Goal: Task Accomplishment & Management: Manage account settings

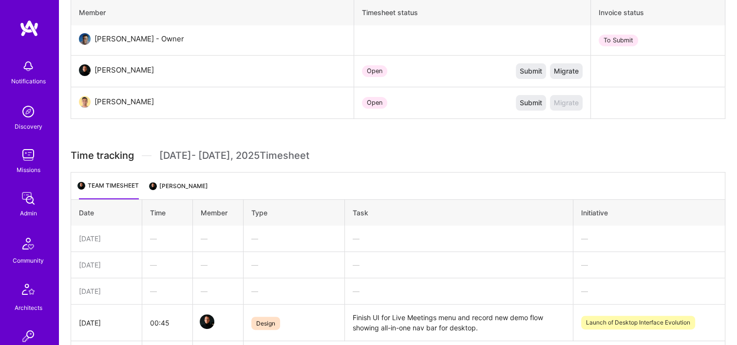
scroll to position [341, 0]
click at [34, 208] on link "Admin" at bounding box center [28, 204] width 60 height 30
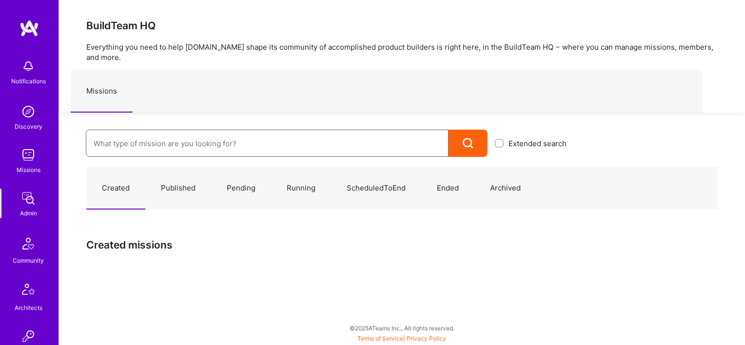
click at [172, 138] on input at bounding box center [267, 143] width 347 height 25
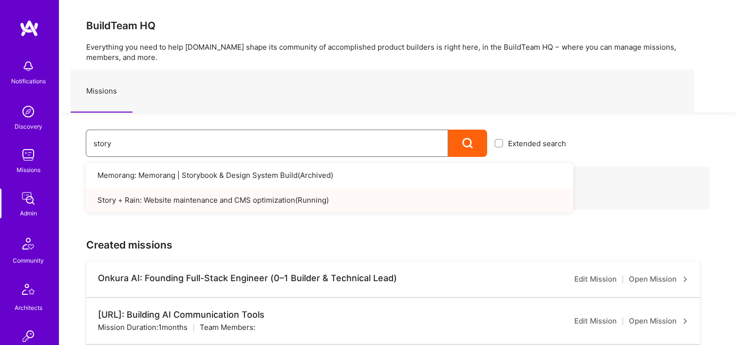
type input "story"
drag, startPoint x: 137, startPoint y: 140, endPoint x: 45, endPoint y: 150, distance: 92.6
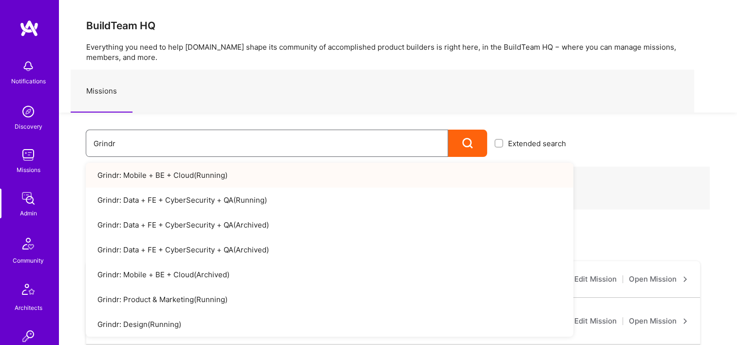
type input "Grindr"
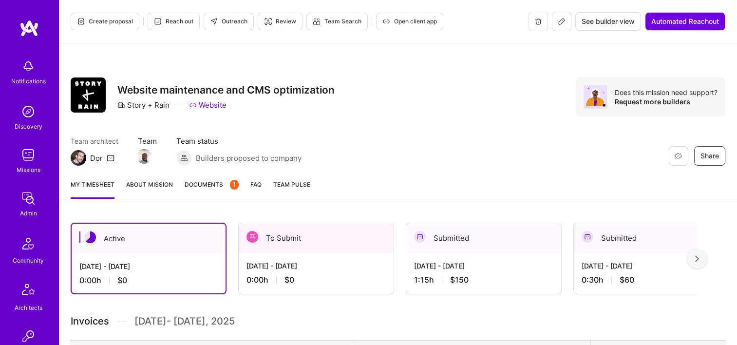
click at [213, 184] on span "Documents 1" at bounding box center [212, 184] width 54 height 10
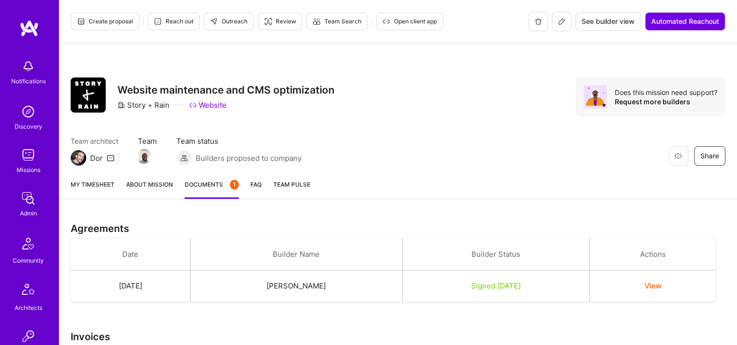
click at [413, 19] on span "Open client app" at bounding box center [410, 21] width 55 height 9
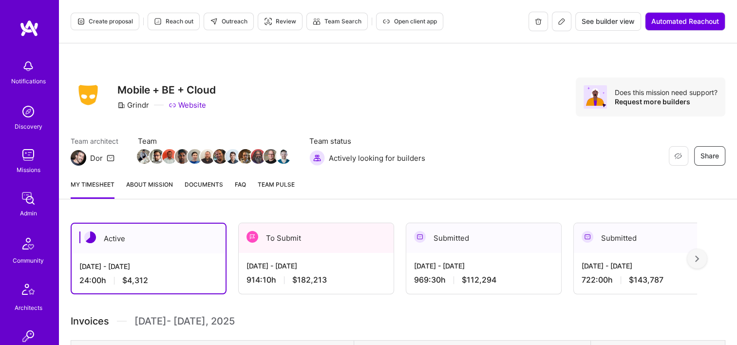
click at [216, 182] on span "Documents" at bounding box center [204, 184] width 39 height 10
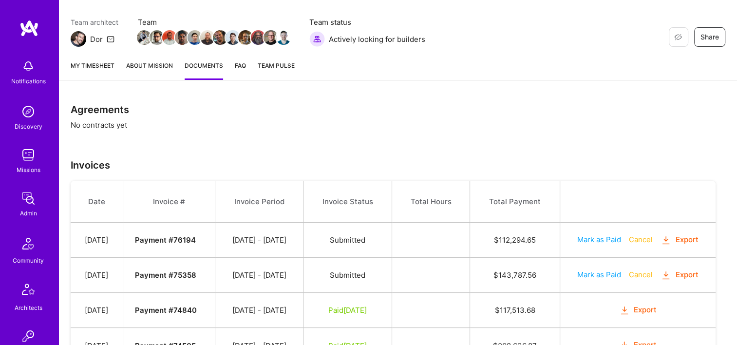
scroll to position [42, 0]
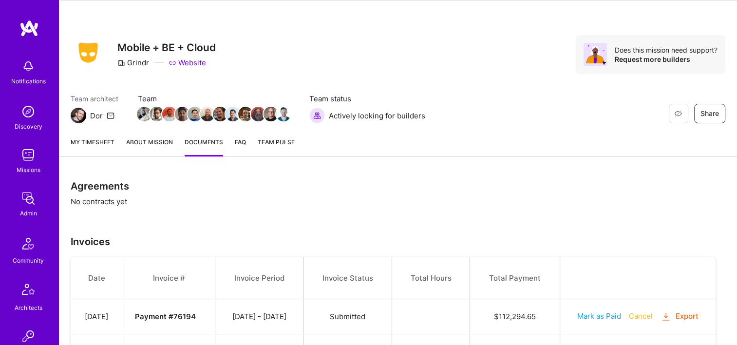
click at [111, 148] on link "My timesheet" at bounding box center [93, 146] width 44 height 19
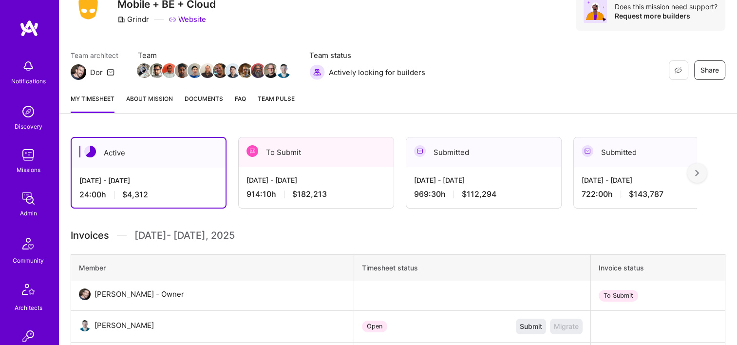
scroll to position [146, 0]
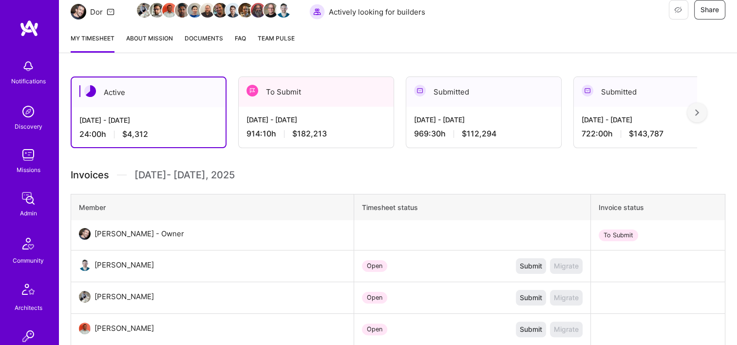
click at [330, 132] on div "914:10 h $182,213" at bounding box center [316, 134] width 139 height 10
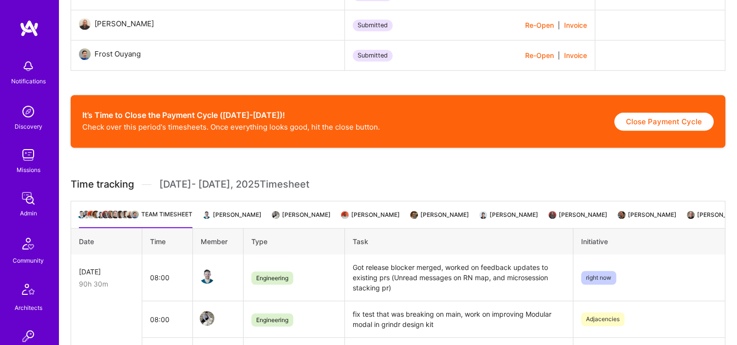
scroll to position [682, 0]
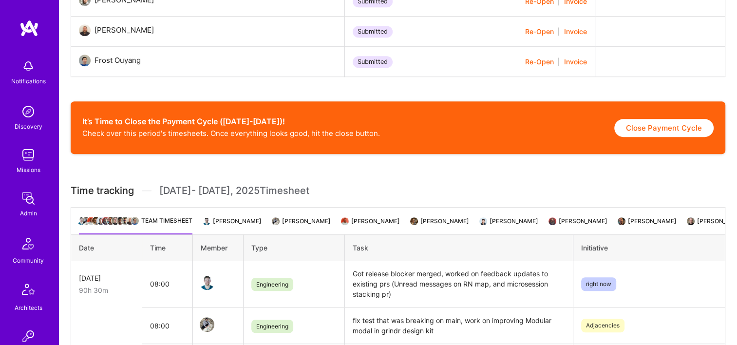
click at [677, 133] on button "Close Payment Cycle" at bounding box center [664, 128] width 99 height 18
select select "688bfbb9c306f1c87136196f"
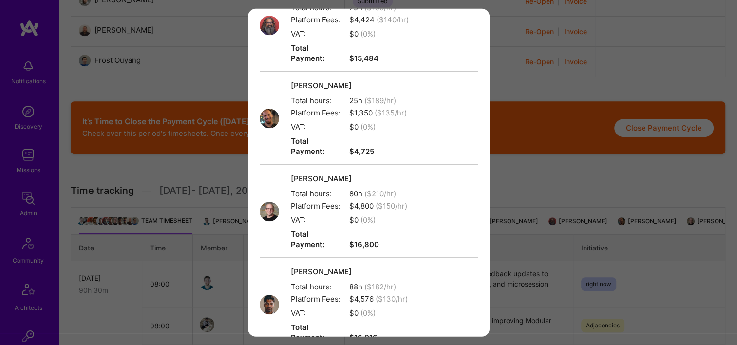
scroll to position [952, 0]
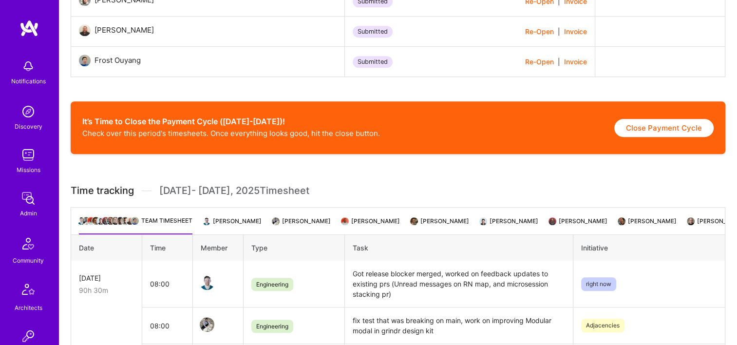
click at [686, 131] on button "Close Payment Cycle" at bounding box center [664, 128] width 99 height 18
select select "688bfbb9c306f1c87136196f"
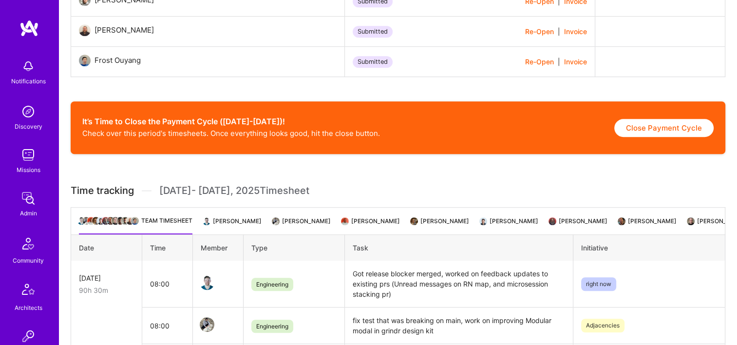
click at [644, 133] on button "Close Payment Cycle" at bounding box center [664, 128] width 99 height 18
select select "688bfbb9c306f1c87136196f"
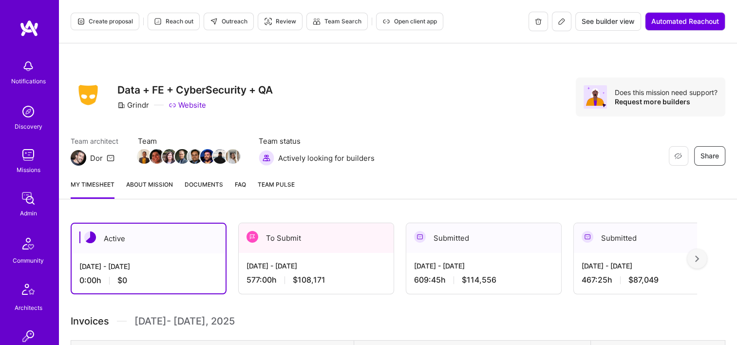
click at [353, 262] on div "[DATE] - [DATE]" at bounding box center [316, 266] width 139 height 10
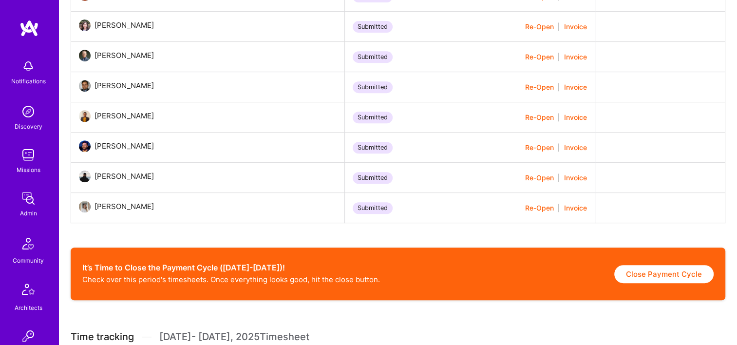
scroll to position [487, 0]
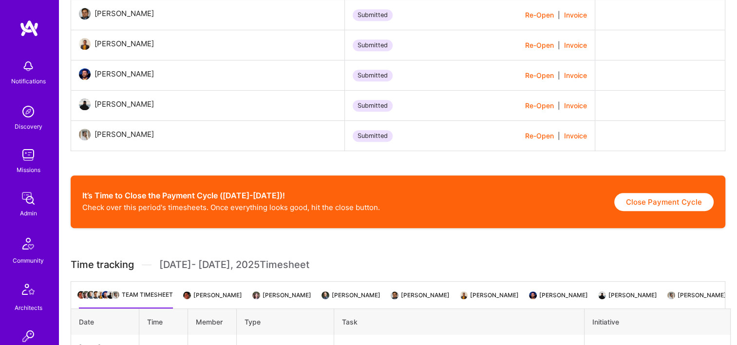
click at [678, 205] on button "Close Payment Cycle" at bounding box center [664, 202] width 99 height 18
select select "688bf985151bb019ccfaa6c1"
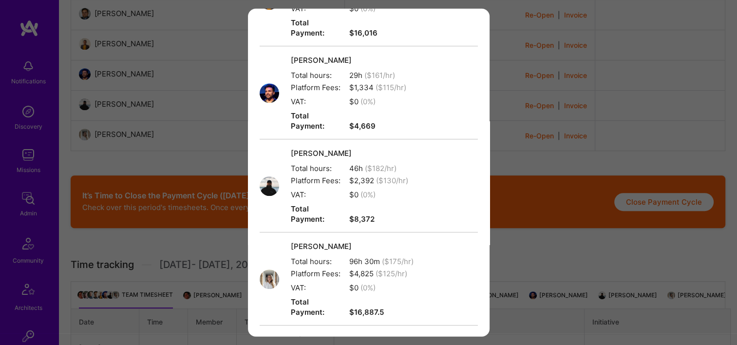
scroll to position [585, 0]
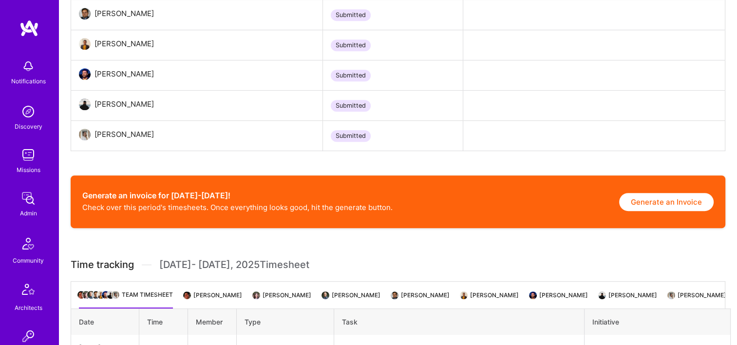
click at [643, 198] on button "Generate an Invoice" at bounding box center [666, 202] width 95 height 18
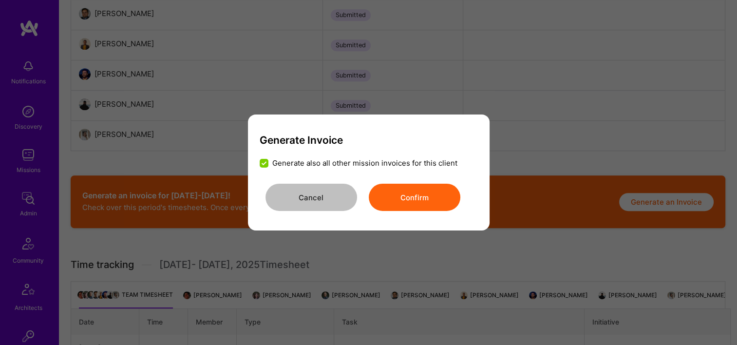
click at [445, 195] on button "Confirm" at bounding box center [415, 197] width 92 height 27
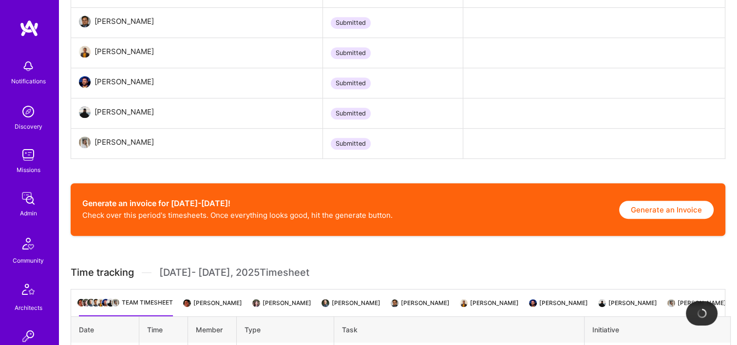
scroll to position [536, 0]
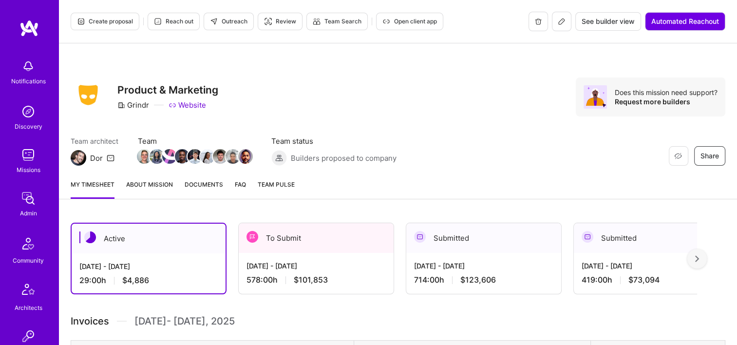
click at [352, 261] on div "[DATE] - [DATE]" at bounding box center [316, 266] width 139 height 10
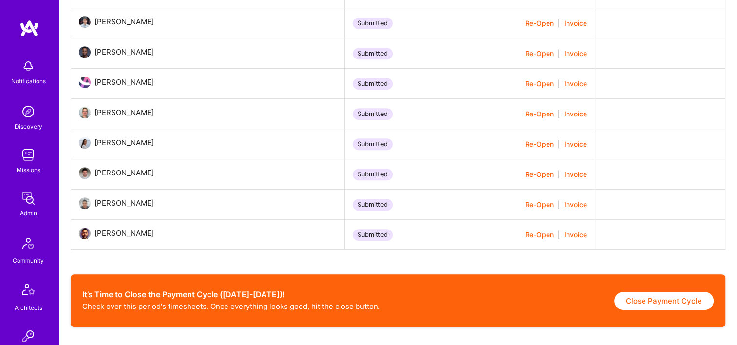
scroll to position [439, 0]
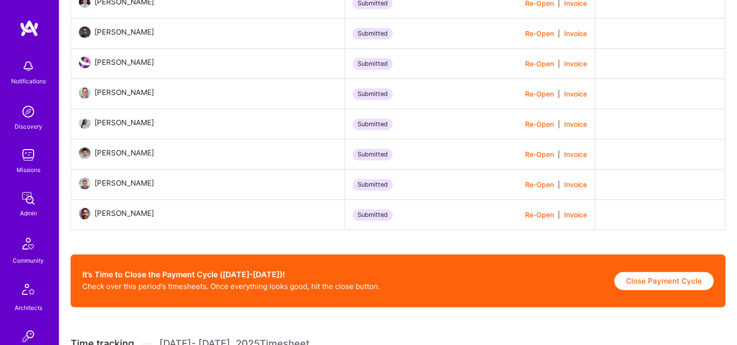
click at [675, 282] on button "Close Payment Cycle" at bounding box center [664, 281] width 99 height 18
select select "688bf6dc2f52b47f2716dc6c"
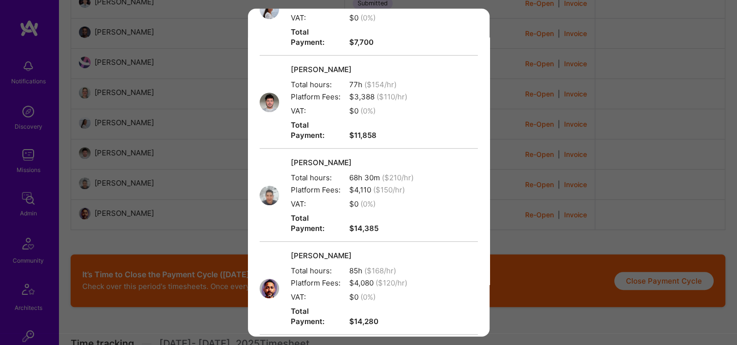
scroll to position [683, 0]
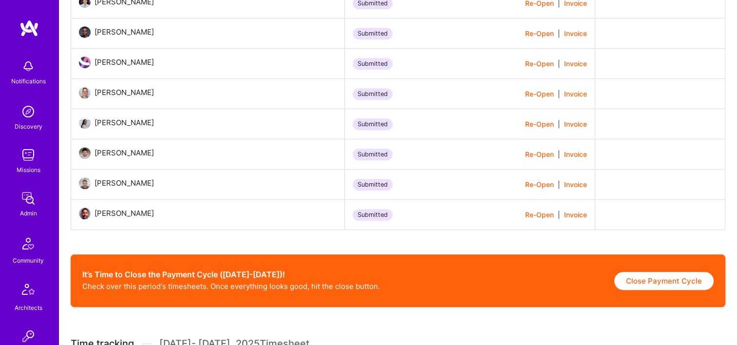
click at [669, 278] on button "Close Payment Cycle" at bounding box center [664, 281] width 99 height 18
select select "688bf6dc2f52b47f2716dc6c"
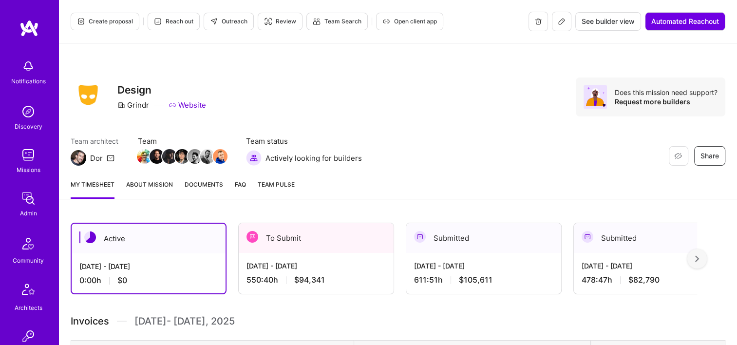
click at [210, 187] on span "Documents" at bounding box center [204, 184] width 39 height 10
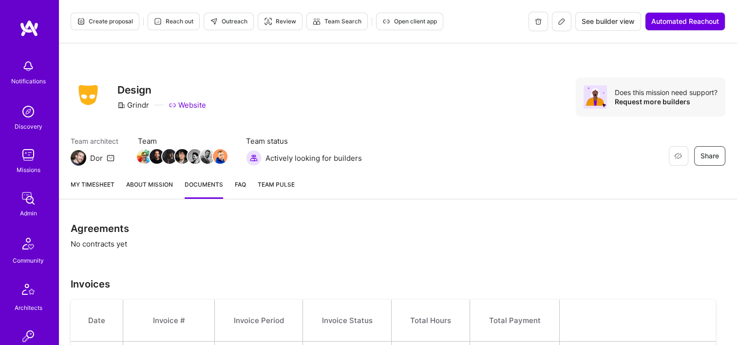
click at [81, 182] on link "My timesheet" at bounding box center [93, 188] width 44 height 19
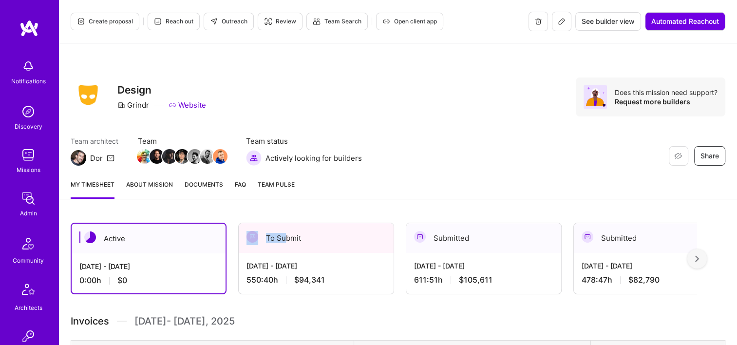
drag, startPoint x: 275, startPoint y: 232, endPoint x: 289, endPoint y: 235, distance: 14.2
click at [288, 235] on div "To Submit" at bounding box center [316, 238] width 155 height 30
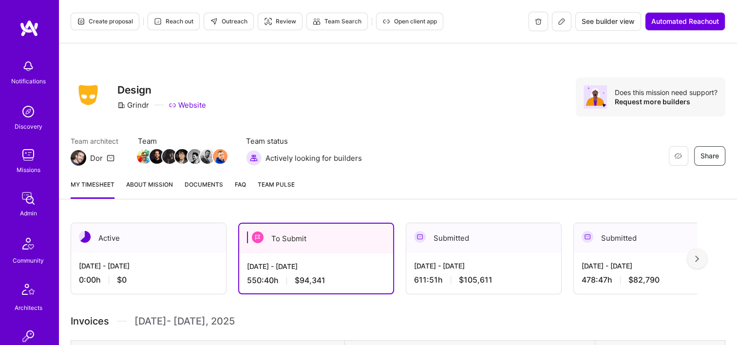
drag, startPoint x: 289, startPoint y: 235, endPoint x: 363, endPoint y: 260, distance: 77.7
click at [363, 260] on div "Aug 1 - Aug 15, 2025 550:40 h $94,341" at bounding box center [316, 273] width 154 height 40
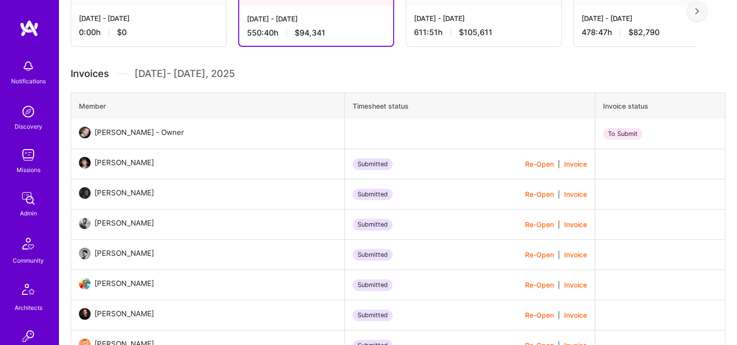
scroll to position [390, 0]
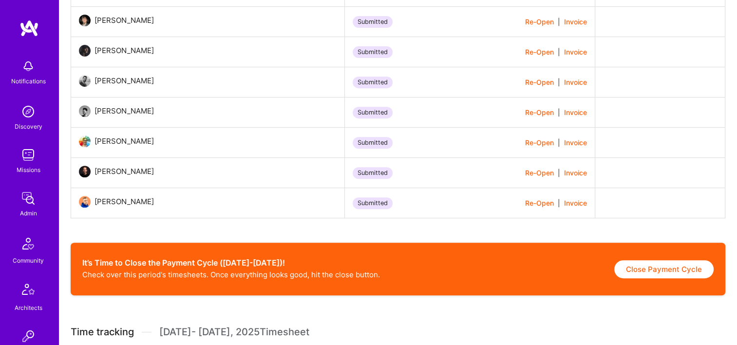
click at [638, 271] on button "Close Payment Cycle" at bounding box center [664, 269] width 99 height 18
select select "688bf939f2f5a2698dc2a4a1"
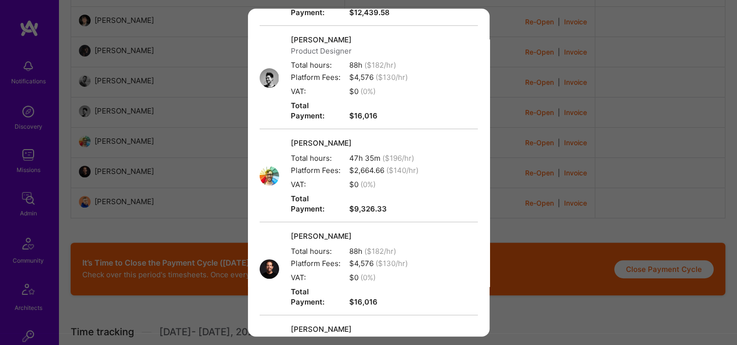
scroll to position [538, 0]
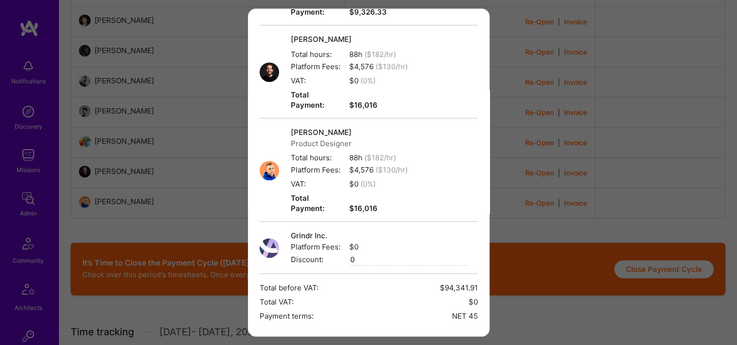
drag, startPoint x: 382, startPoint y: 298, endPoint x: 466, endPoint y: 217, distance: 117.2
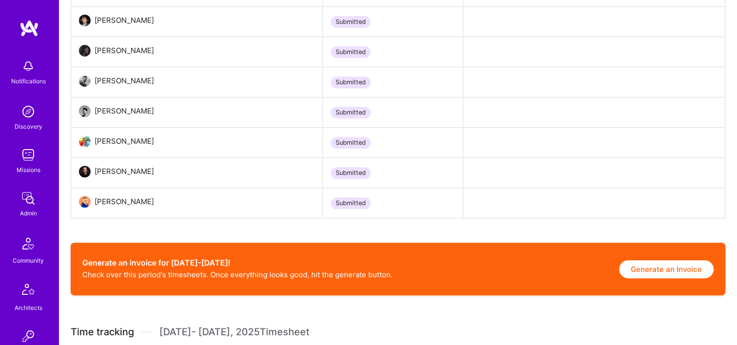
click at [641, 271] on button "Generate an Invoice" at bounding box center [666, 269] width 95 height 18
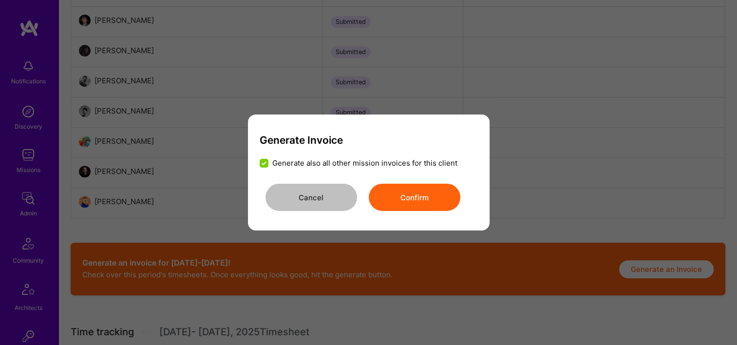
click at [426, 205] on button "Confirm" at bounding box center [415, 197] width 92 height 27
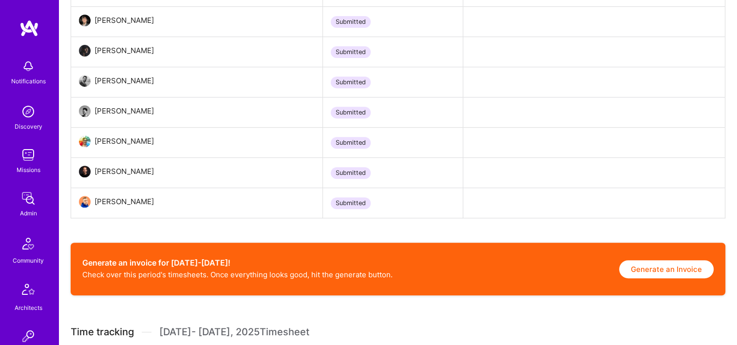
click at [650, 265] on button "Generate an Invoice" at bounding box center [666, 269] width 95 height 18
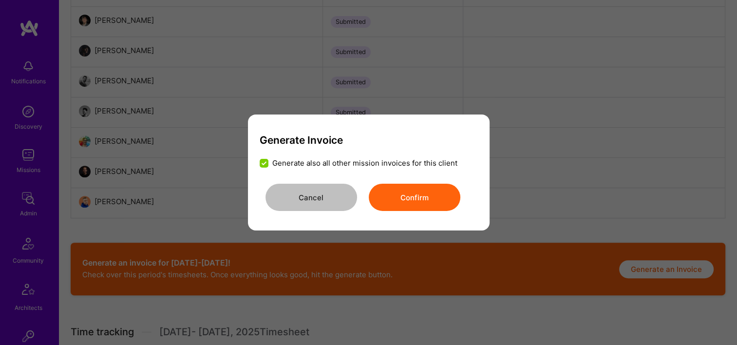
click at [406, 187] on button "Confirm" at bounding box center [415, 197] width 92 height 27
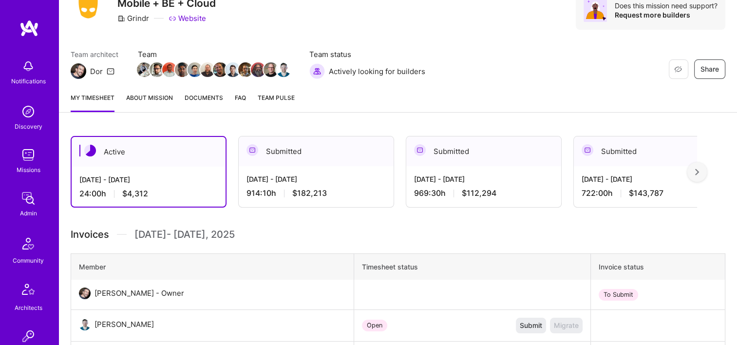
scroll to position [26, 0]
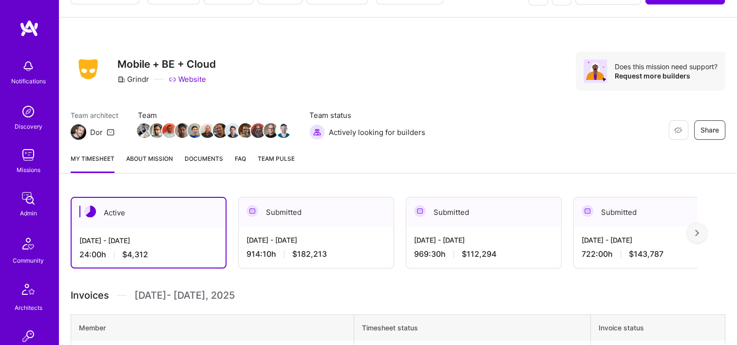
click at [325, 236] on div "[DATE] - [DATE]" at bounding box center [316, 240] width 139 height 10
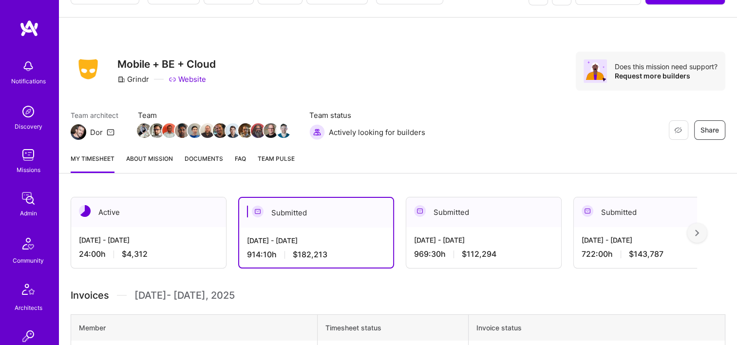
click at [532, 218] on div "Submitted" at bounding box center [483, 212] width 155 height 30
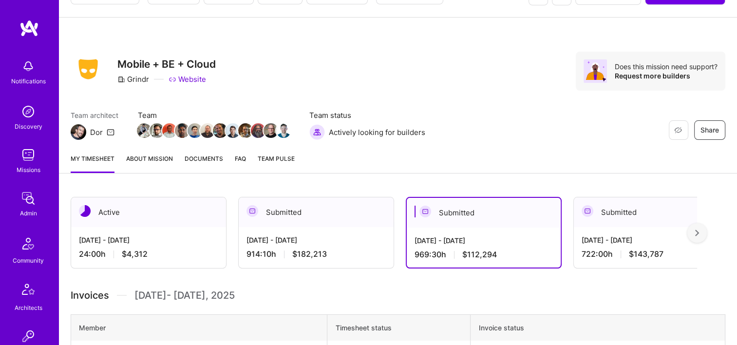
click at [384, 209] on div "Submitted" at bounding box center [316, 212] width 155 height 30
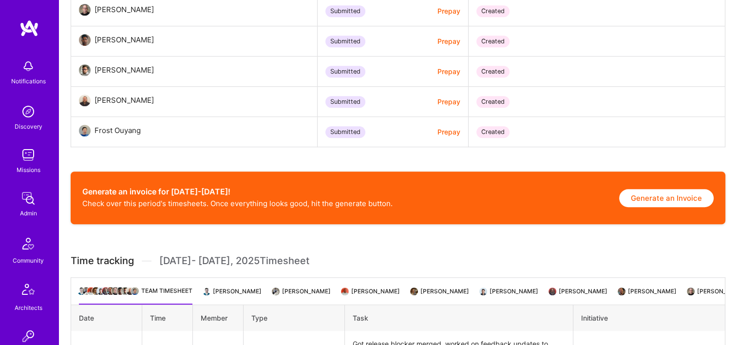
scroll to position [611, 0]
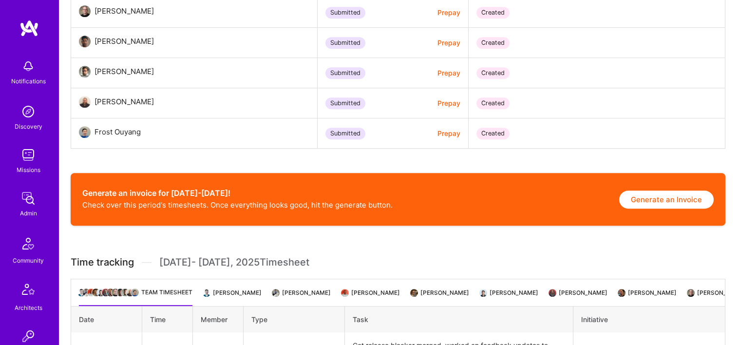
click at [645, 205] on button "Generate an Invoice" at bounding box center [666, 200] width 95 height 18
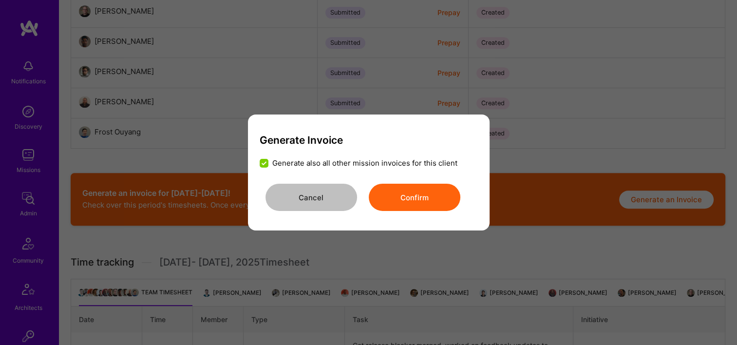
click at [402, 198] on button "Confirm" at bounding box center [415, 197] width 92 height 27
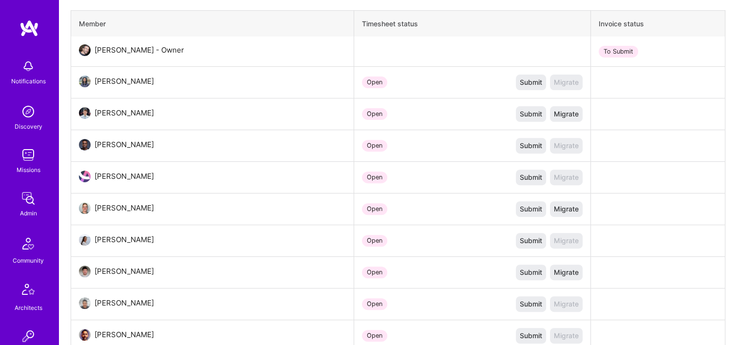
scroll to position [196, 0]
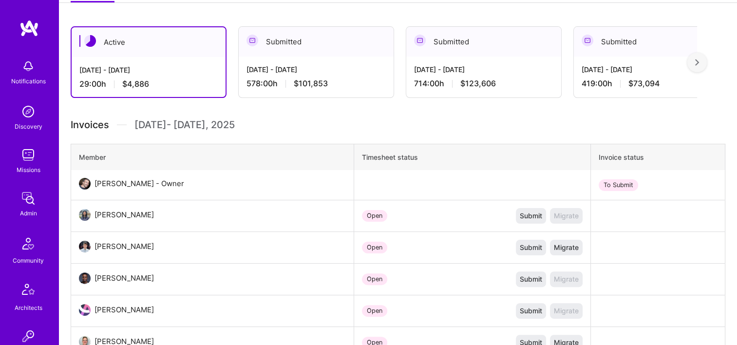
drag, startPoint x: 316, startPoint y: 53, endPoint x: 506, endPoint y: 184, distance: 231.2
click at [316, 53] on div "Submitted" at bounding box center [316, 42] width 155 height 30
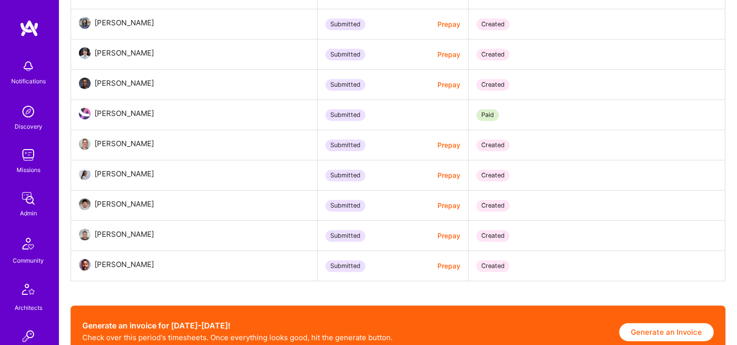
scroll to position [538, 0]
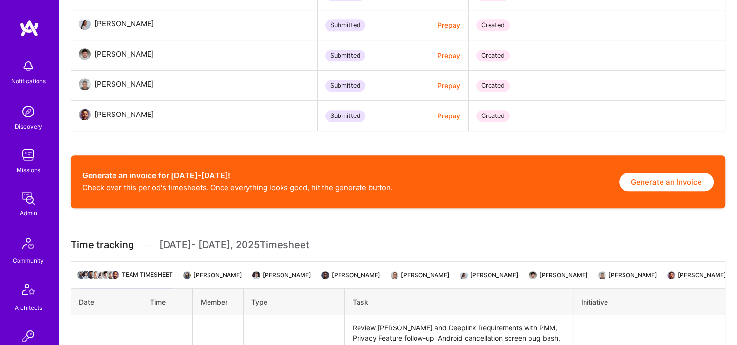
click at [647, 196] on div "Generate an invoice for [DATE]-[DATE]! Check over this period's timesheets. Onc…" at bounding box center [398, 181] width 655 height 53
click at [655, 176] on button "Generate an Invoice" at bounding box center [666, 182] width 95 height 18
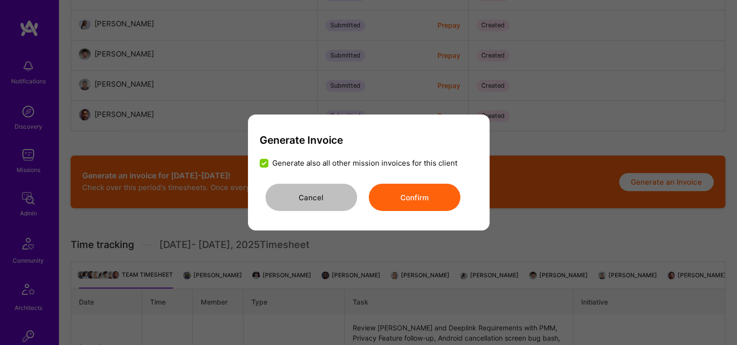
click at [459, 198] on div "Cancel Confirm" at bounding box center [369, 197] width 218 height 27
click at [444, 191] on button "Confirm" at bounding box center [415, 197] width 92 height 27
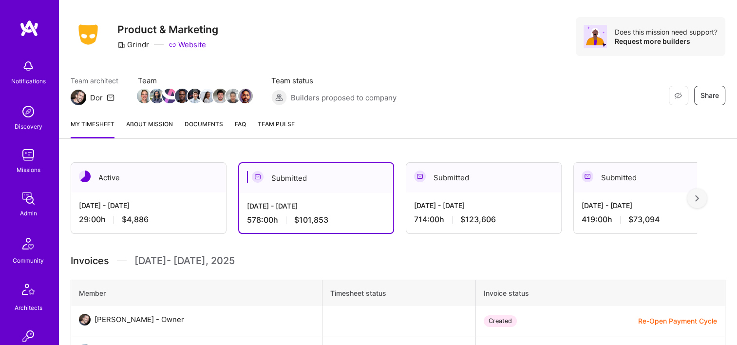
scroll to position [0, 0]
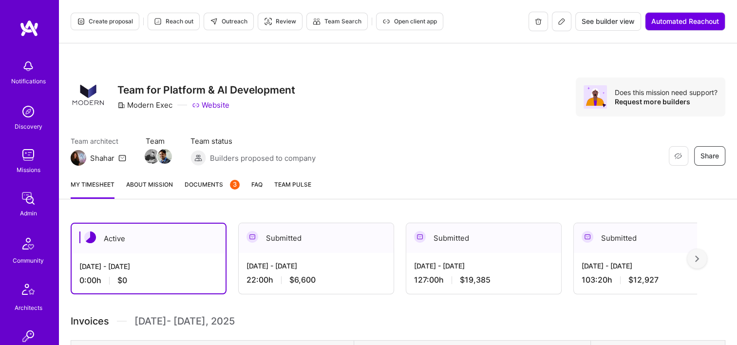
click at [330, 249] on div "Submitted" at bounding box center [316, 238] width 155 height 30
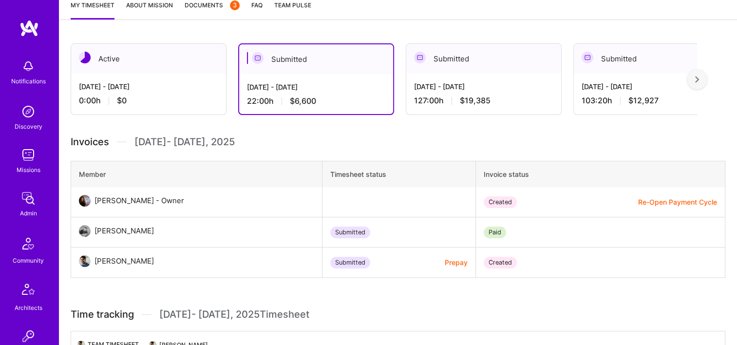
scroll to position [195, 0]
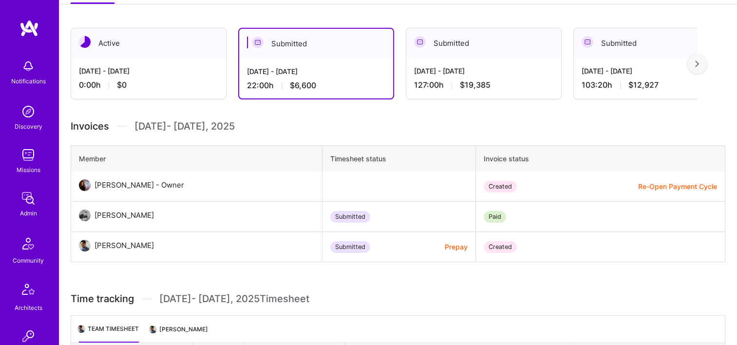
click at [678, 186] on button "Re-Open Payment Cycle" at bounding box center [677, 186] width 79 height 10
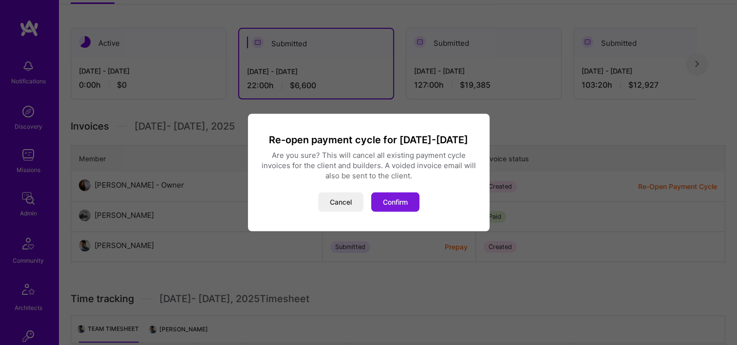
click at [390, 204] on button "Confirm" at bounding box center [395, 202] width 48 height 19
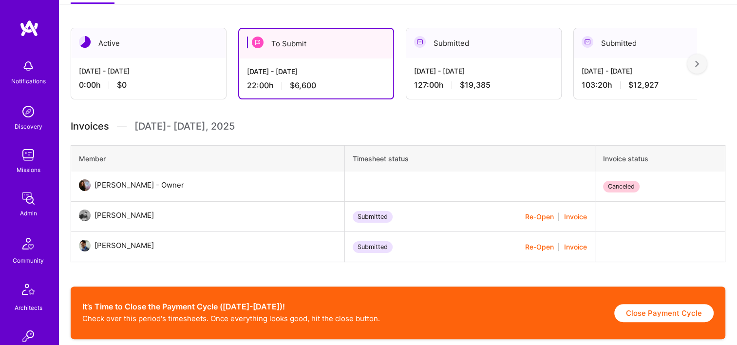
click at [528, 214] on button "Re-Open" at bounding box center [539, 217] width 29 height 10
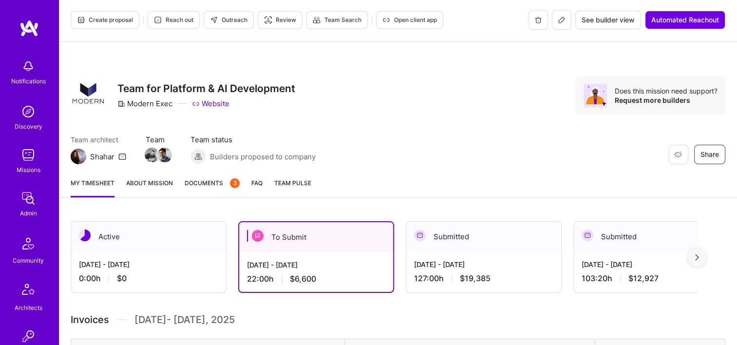
scroll to position [0, 0]
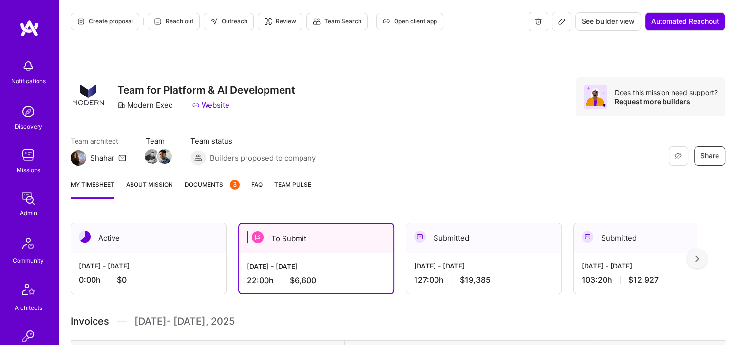
click at [203, 185] on span "Documents 3" at bounding box center [212, 184] width 55 height 10
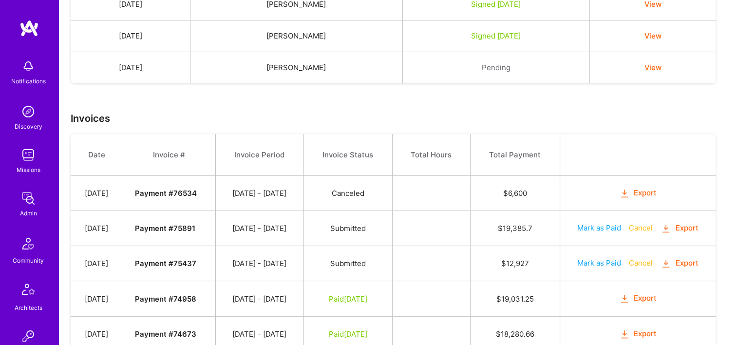
scroll to position [352, 0]
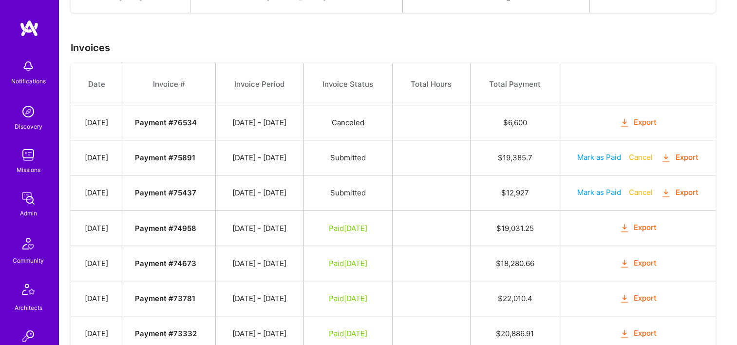
click at [655, 122] on button "Export" at bounding box center [638, 122] width 38 height 11
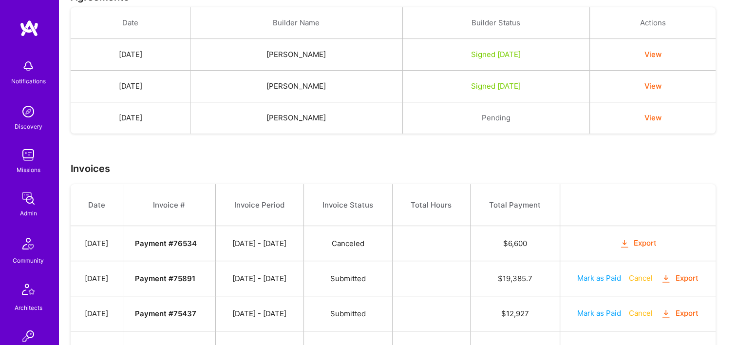
scroll to position [157, 0]
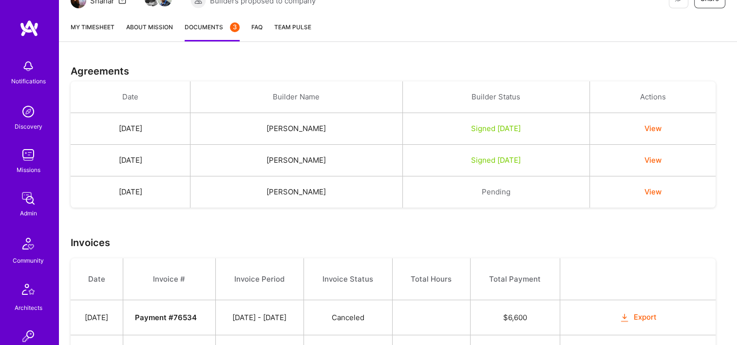
drag, startPoint x: 337, startPoint y: 129, endPoint x: 279, endPoint y: 130, distance: 58.5
click at [279, 130] on td "[PERSON_NAME]" at bounding box center [297, 129] width 212 height 32
